Goal: Transaction & Acquisition: Purchase product/service

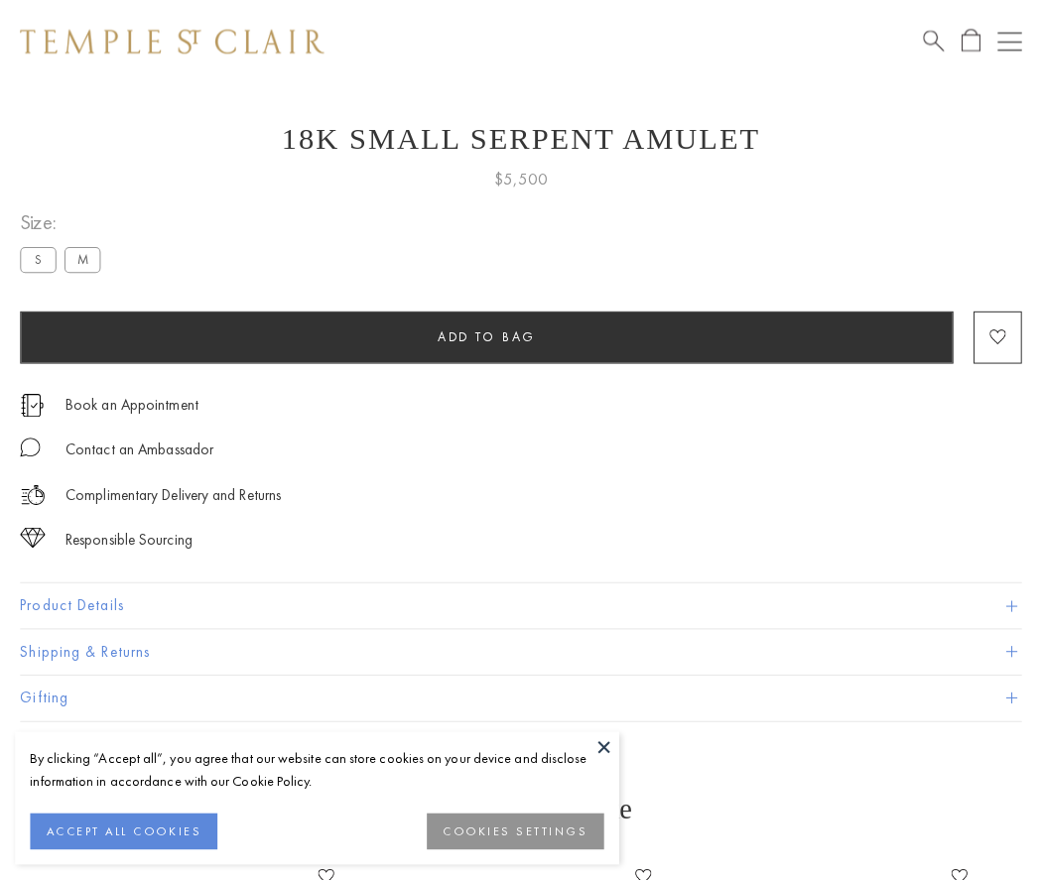
scroll to position [79, 0]
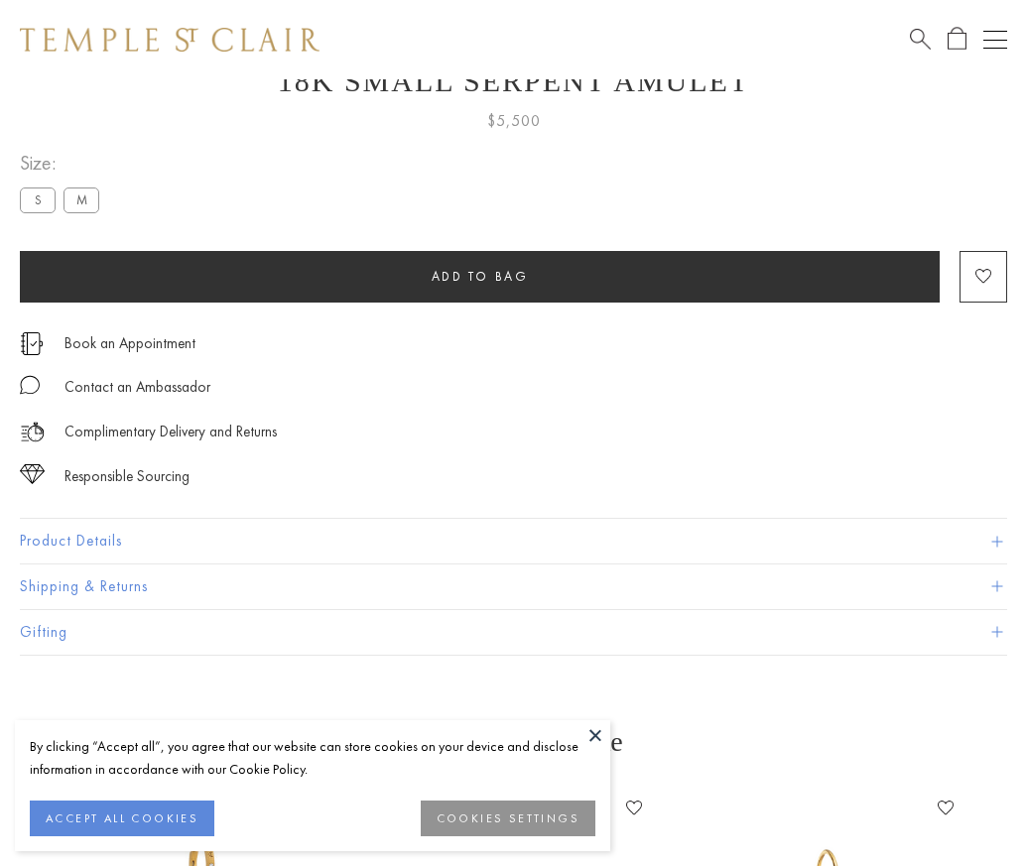
click at [479, 276] on span "Add to bag" at bounding box center [480, 276] width 97 height 17
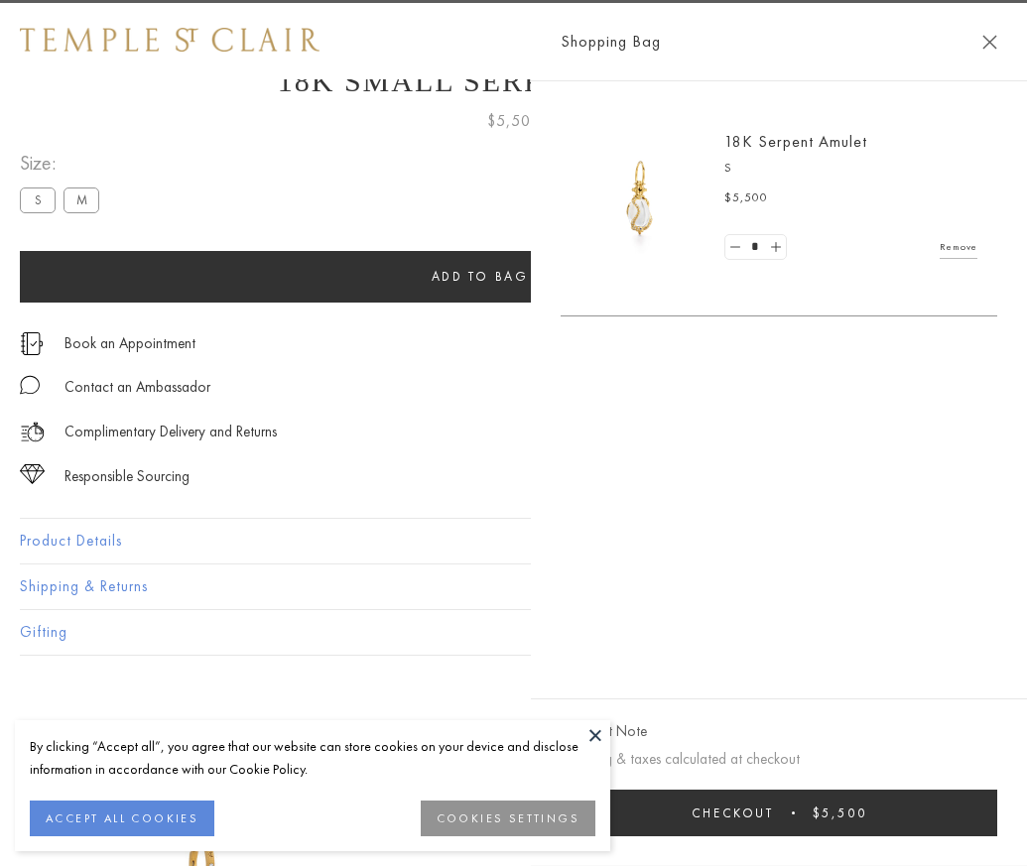
click at [856, 828] on button "Checkout $5,500" at bounding box center [779, 813] width 437 height 47
